Goal: Information Seeking & Learning: Learn about a topic

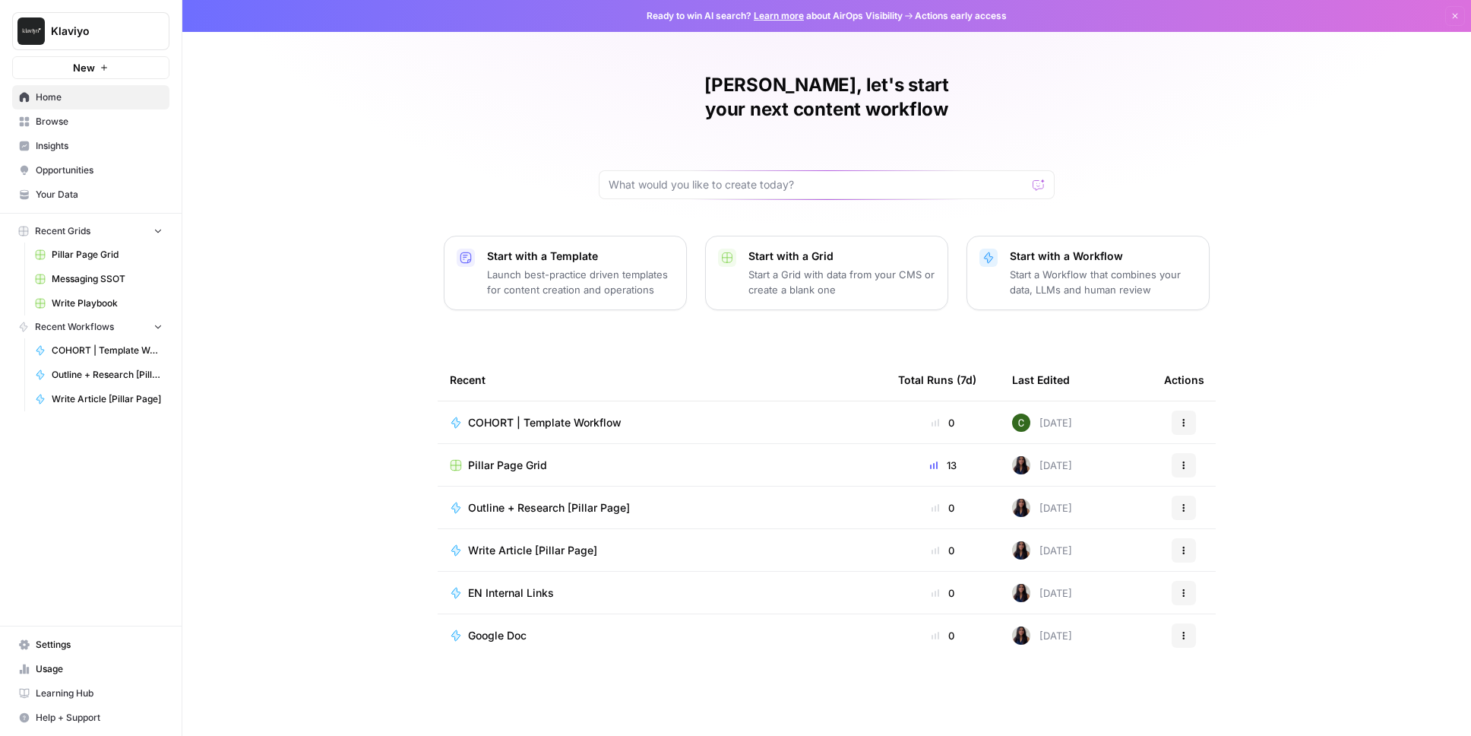
click at [96, 124] on span "Browse" at bounding box center [99, 122] width 127 height 14
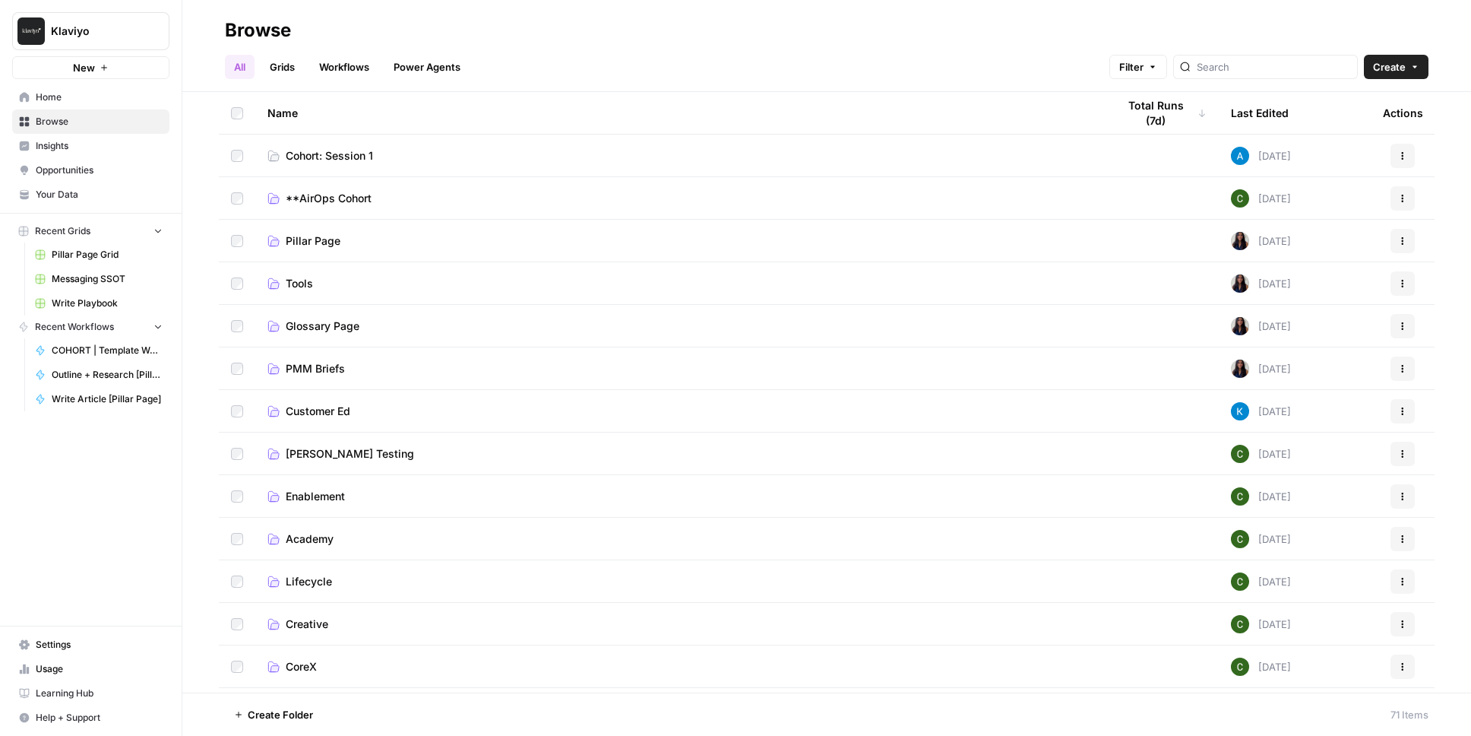
click at [284, 66] on link "Grids" at bounding box center [282, 67] width 43 height 24
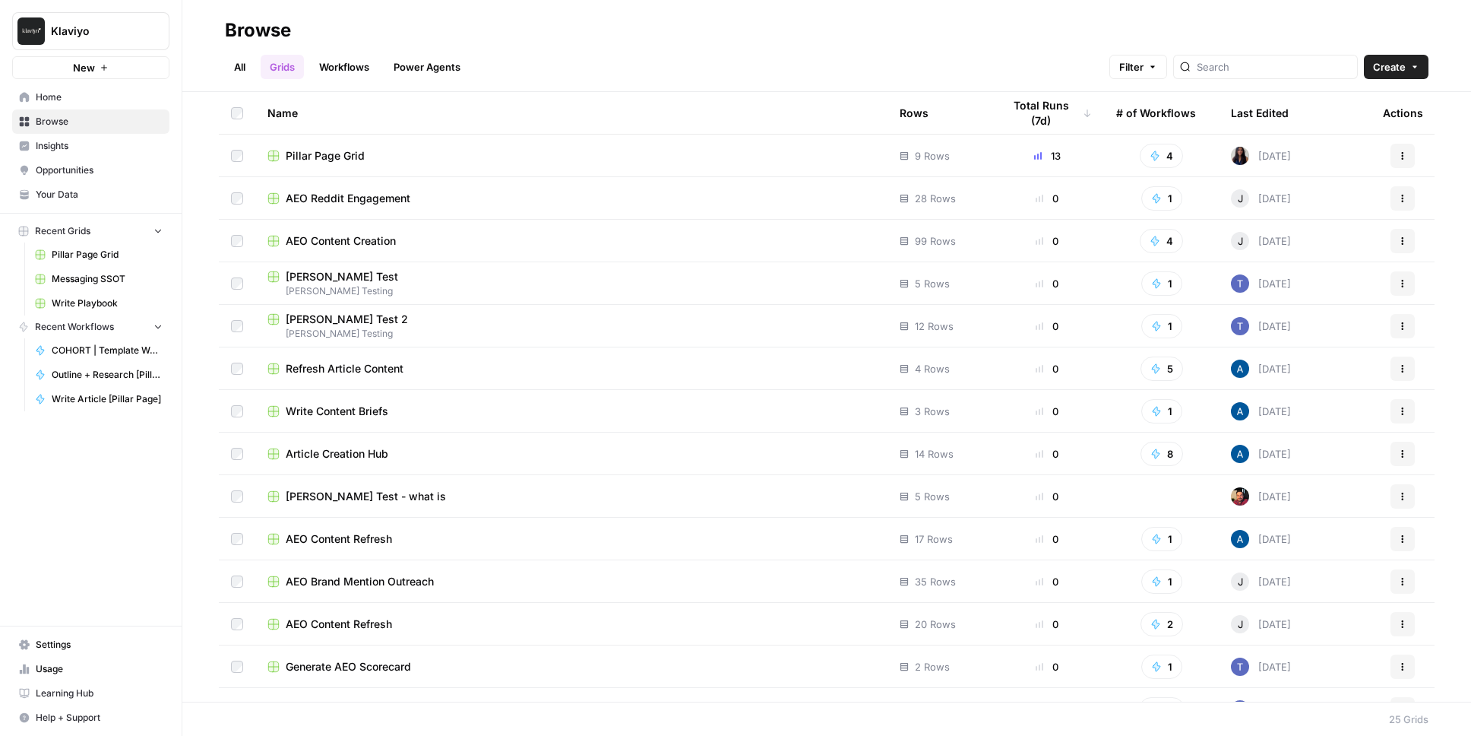
click at [317, 201] on span "AEO Reddit Engagement" at bounding box center [348, 198] width 125 height 15
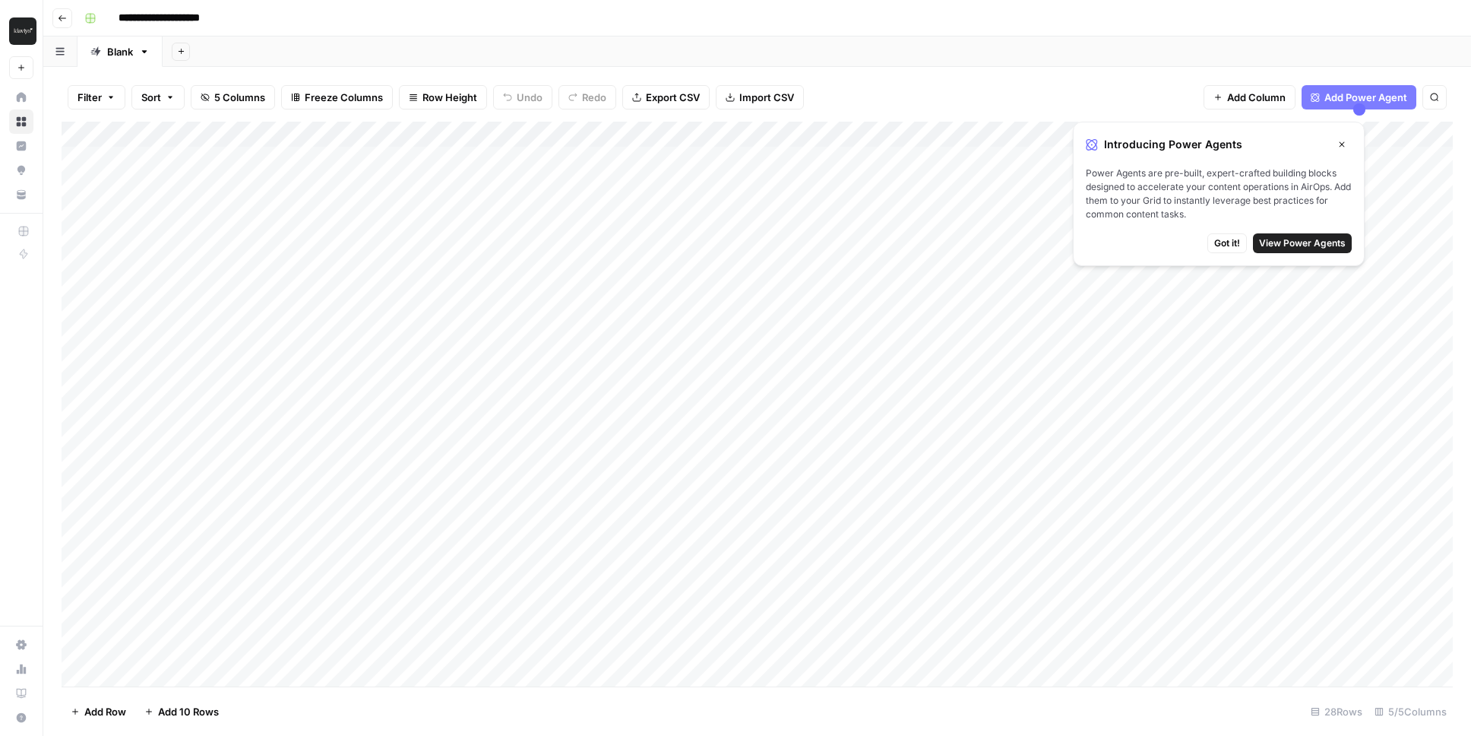
click at [1339, 143] on icon "button" at bounding box center [1342, 144] width 9 height 9
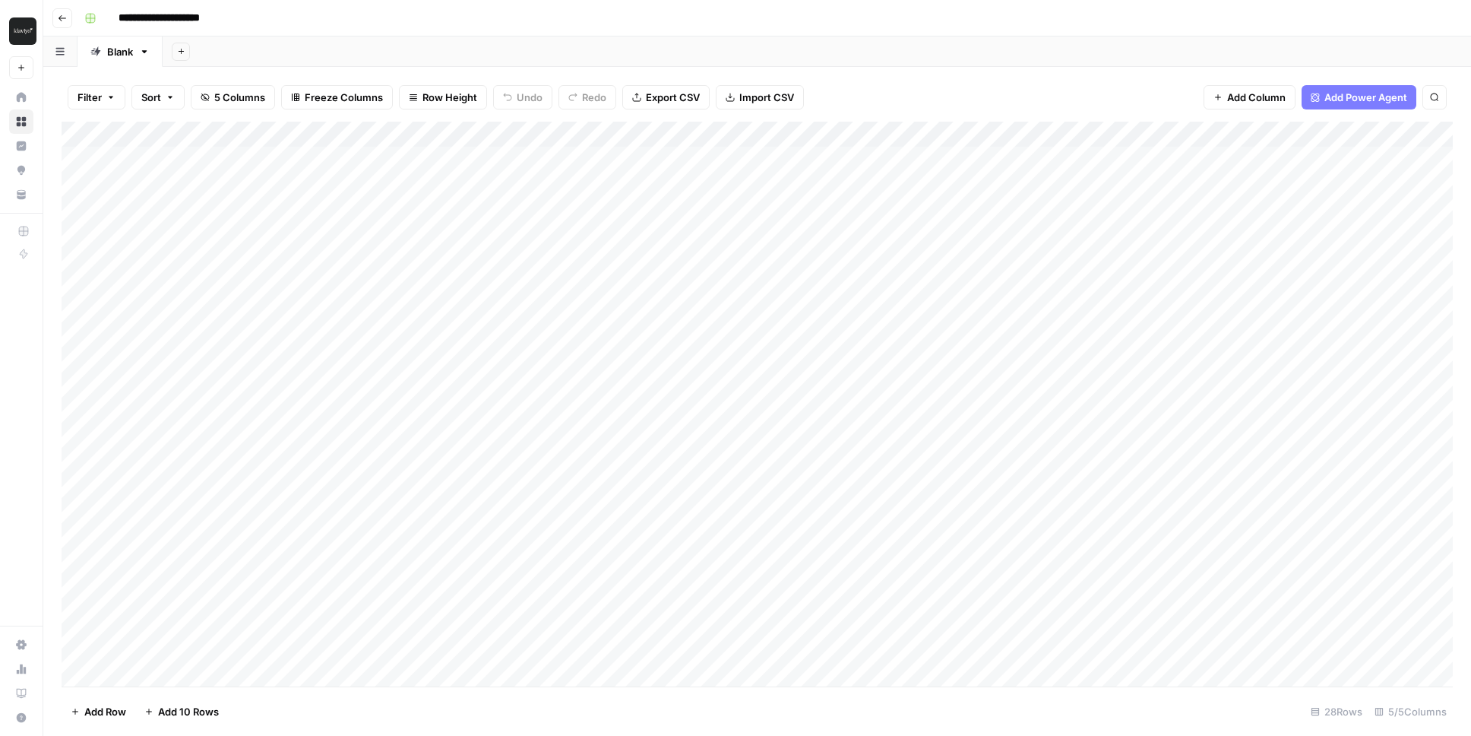
click at [211, 163] on div "Add Column" at bounding box center [758, 404] width 1392 height 565
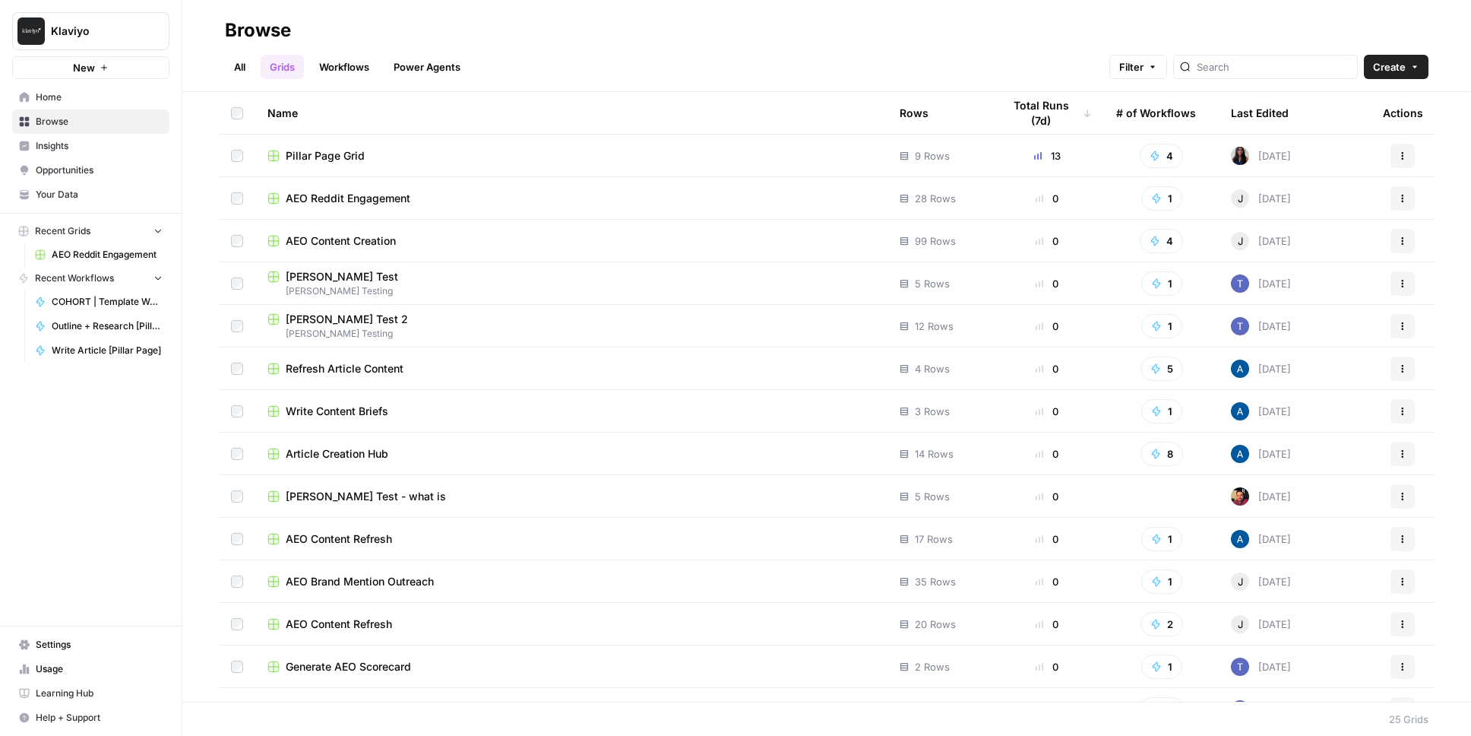
click at [331, 152] on span "Pillar Page Grid" at bounding box center [325, 155] width 79 height 15
